Goal: Communication & Community: Answer question/provide support

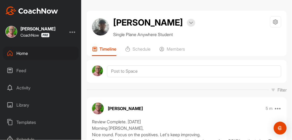
scroll to position [103, 0]
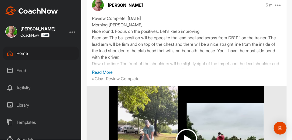
click at [24, 53] on div "Home" at bounding box center [41, 53] width 76 height 13
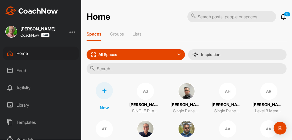
click at [107, 68] on input "text" at bounding box center [187, 68] width 200 height 11
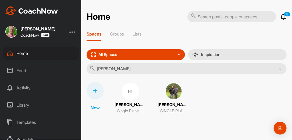
type input "[PERSON_NAME]"
click at [175, 88] on img at bounding box center [173, 91] width 17 height 17
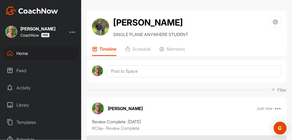
click at [177, 93] on div "Filter Media Type Images Videos Notes Audio Documents Author [PERSON_NAME] [EMA…" at bounding box center [187, 90] width 200 height 6
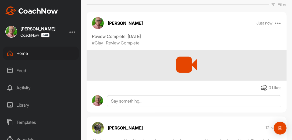
scroll to position [86, 0]
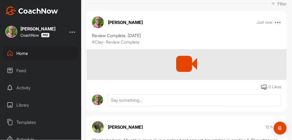
click at [276, 26] on icon at bounding box center [278, 22] width 6 height 6
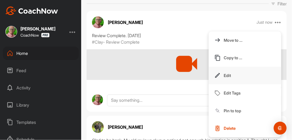
click at [224, 78] on p "Edit" at bounding box center [227, 76] width 7 height 6
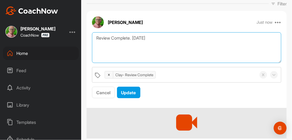
click at [153, 50] on textarea "Review Complete. [DATE]" at bounding box center [187, 47] width 190 height 31
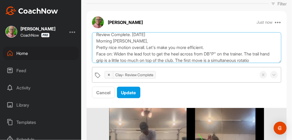
scroll to position [10, 0]
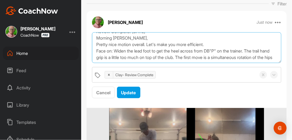
click at [192, 63] on textarea "Review Complete. [DATE] Morning [PERSON_NAME], Pretty nice motion overall. Let'…" at bounding box center [187, 47] width 190 height 31
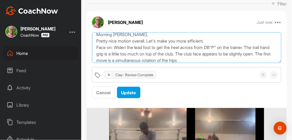
click at [217, 63] on textarea "Review Complete. [DATE] Morning [PERSON_NAME], Pretty nice motion overall. Let'…" at bounding box center [187, 47] width 190 height 31
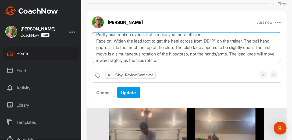
scroll to position [23, 0]
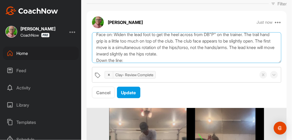
click at [217, 63] on textarea "Review Complete. [DATE] Morning [PERSON_NAME], Pretty nice motion overall. Let'…" at bounding box center [187, 47] width 190 height 31
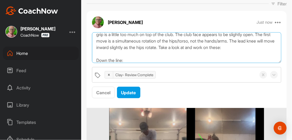
paste textarea "[URL][DOMAIN_NAME]"
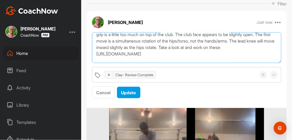
scroll to position [36, 0]
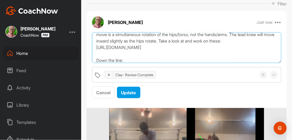
paste textarea "[URL][DOMAIN_NAME]"
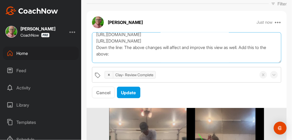
scroll to position [55, 0]
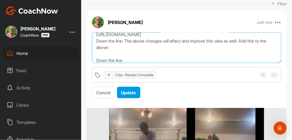
paste textarea "[URL][DOMAIN_NAME]"
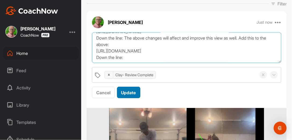
type textarea "Review Complete. [DATE] Morning [PERSON_NAME], Pretty nice motion overall. Let'…"
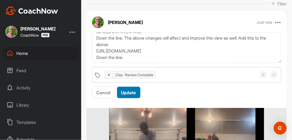
click at [130, 95] on span "Update" at bounding box center [128, 92] width 15 height 5
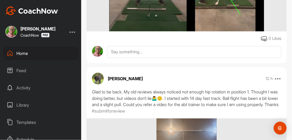
scroll to position [284, 0]
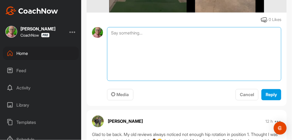
click at [155, 45] on textarea at bounding box center [194, 54] width 175 height 54
type textarea "Review Complete. [DATE]"
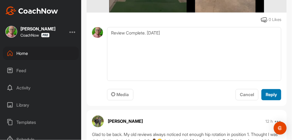
click at [267, 97] on span "Reply" at bounding box center [271, 94] width 11 height 5
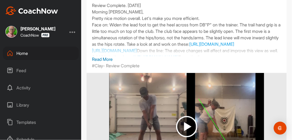
scroll to position [92, 0]
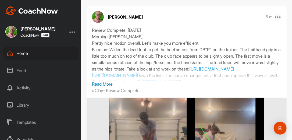
click at [277, 20] on icon at bounding box center [278, 17] width 6 height 6
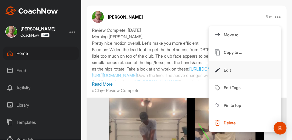
click at [234, 78] on button "Edit" at bounding box center [245, 70] width 73 height 18
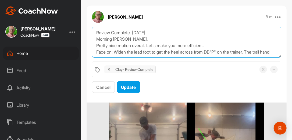
click at [221, 57] on textarea "Review Complete. [DATE] Morning [PERSON_NAME], Pretty nice motion overall. Let'…" at bounding box center [187, 42] width 190 height 31
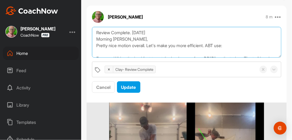
paste textarea "[URL][DOMAIN_NAME]"
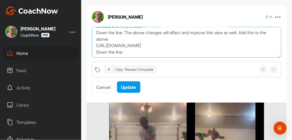
scroll to position [78, 0]
click at [133, 58] on textarea "Review Complete. [DATE] Morning [PERSON_NAME], Pretty nice motion overall. Let'…" at bounding box center [187, 42] width 190 height 31
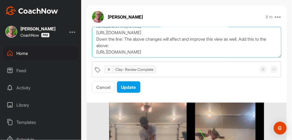
scroll to position [71, 0]
type textarea "Review Complete. [DATE] Morning [PERSON_NAME], Pretty nice motion overall. Let'…"
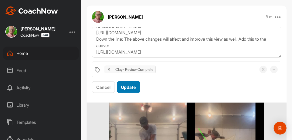
click at [139, 93] on button "Update" at bounding box center [128, 87] width 23 height 12
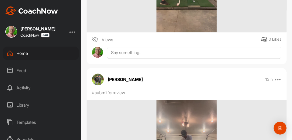
scroll to position [518, 0]
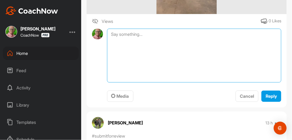
click at [179, 51] on textarea at bounding box center [194, 56] width 175 height 54
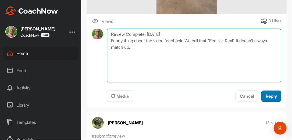
type textarea "Review Complete. [DATE] Funny thing about the video feedback. We call that "Fee…"
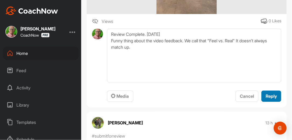
click at [269, 99] on span "Reply" at bounding box center [271, 95] width 11 height 5
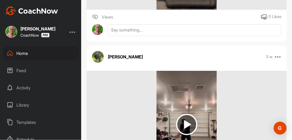
scroll to position [759, 0]
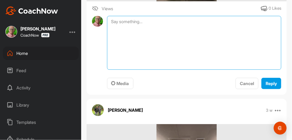
click at [155, 41] on textarea at bounding box center [194, 43] width 175 height 54
type textarea "Review Complete. [DATE]"
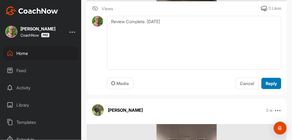
click at [267, 86] on span "Reply" at bounding box center [271, 83] width 11 height 5
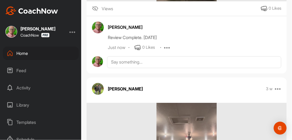
click at [21, 53] on div "Home" at bounding box center [41, 53] width 76 height 13
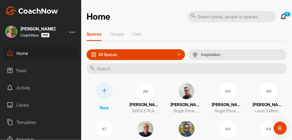
click at [281, 16] on icon at bounding box center [284, 16] width 6 height 6
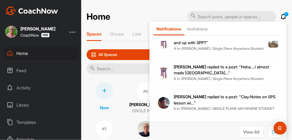
scroll to position [307, 0]
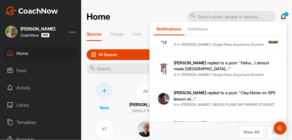
click at [182, 62] on b "[PERSON_NAME]" at bounding box center [190, 62] width 33 height 5
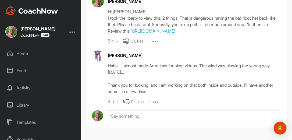
scroll to position [230, 0]
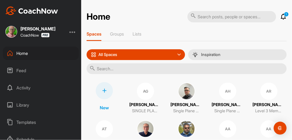
click at [281, 15] on icon at bounding box center [284, 16] width 6 height 6
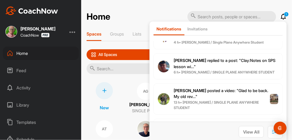
scroll to position [351, 0]
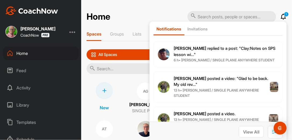
click at [199, 47] on span "Martyn B. replied to a post : "Clay:Notes on SPS lesson wi..."" at bounding box center [225, 51] width 102 height 11
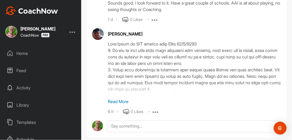
scroll to position [340, 0]
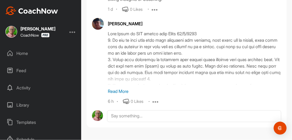
click at [121, 95] on p "Read More" at bounding box center [195, 91] width 174 height 6
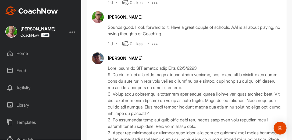
scroll to position [264, 0]
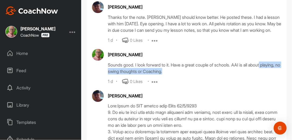
drag, startPoint x: 288, startPoint y: 83, endPoint x: 287, endPoint y: 78, distance: 5.9
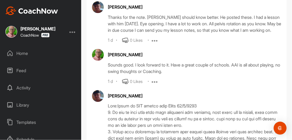
drag, startPoint x: 287, startPoint y: 78, endPoint x: 255, endPoint y: 63, distance: 35.6
click at [255, 63] on div "Clay Farnsworth Sounds good. I look forward to it. Have a great couple of schoo…" at bounding box center [195, 67] width 174 height 36
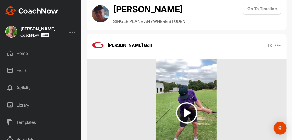
scroll to position [0, 0]
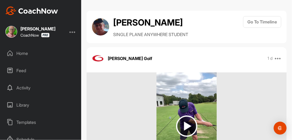
click at [28, 53] on div "Home" at bounding box center [41, 53] width 76 height 13
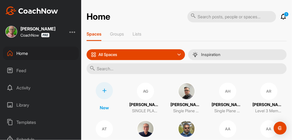
click at [281, 16] on icon at bounding box center [284, 16] width 6 height 6
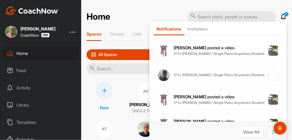
scroll to position [602, 0]
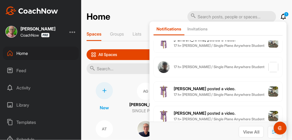
click at [278, 80] on div "Notifications Invitations Today Cord A. posted a video . 10 m • Cord A. / Singl…" at bounding box center [218, 82] width 137 height 121
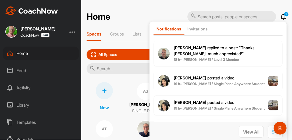
scroll to position [845, 0]
